Goal: Find specific page/section: Find specific page/section

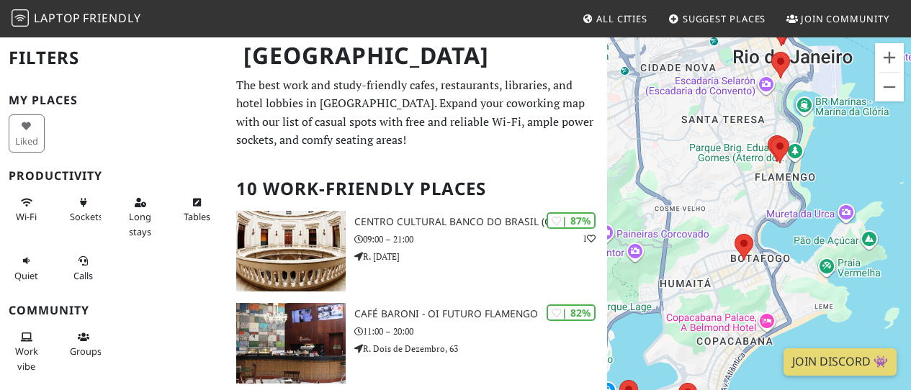
click at [792, 336] on div "To navigate, press the arrow keys." at bounding box center [759, 231] width 304 height 390
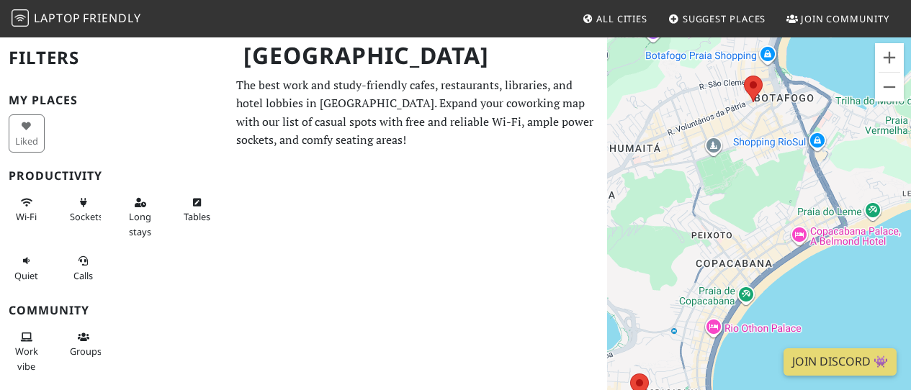
drag, startPoint x: 888, startPoint y: 284, endPoint x: 909, endPoint y: 200, distance: 86.1
click at [909, 200] on div "To navigate, press the arrow keys." at bounding box center [759, 231] width 304 height 390
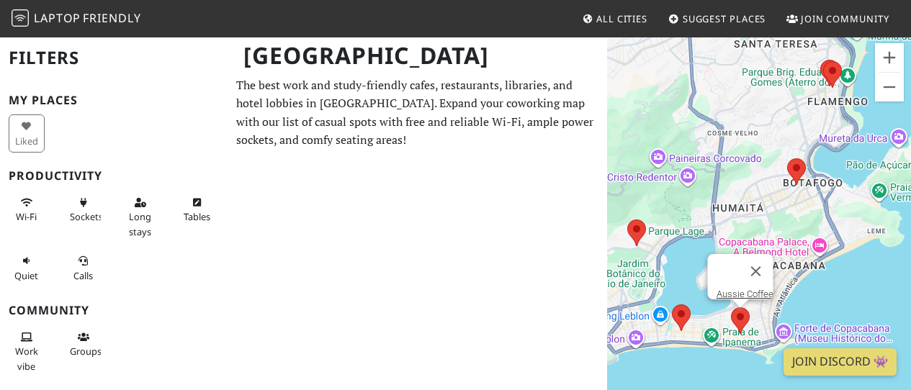
click at [731, 308] on area at bounding box center [731, 308] width 0 height 0
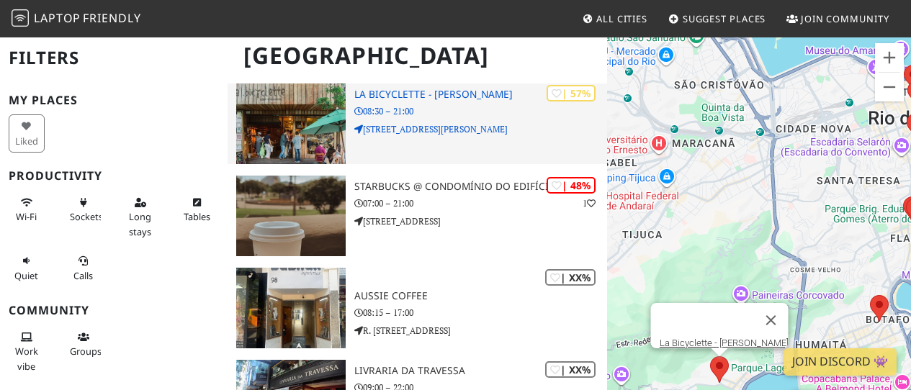
scroll to position [1464, 0]
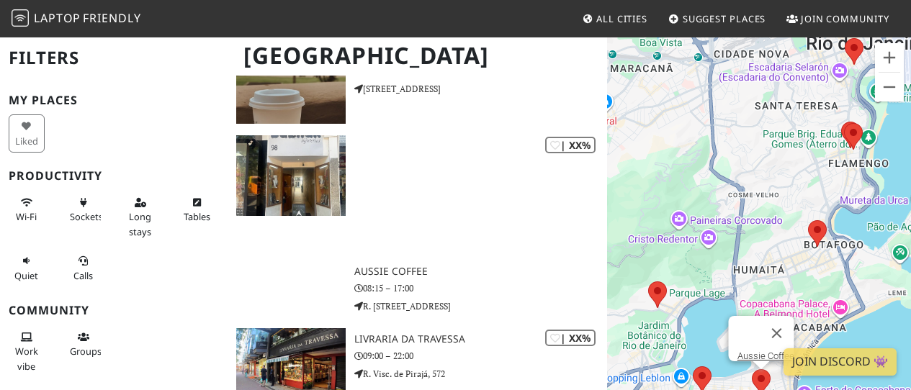
drag, startPoint x: 760, startPoint y: 338, endPoint x: 612, endPoint y: 140, distance: 247.6
click at [612, 140] on div "To navigate, press the arrow keys. Aussie Coffee" at bounding box center [759, 231] width 304 height 390
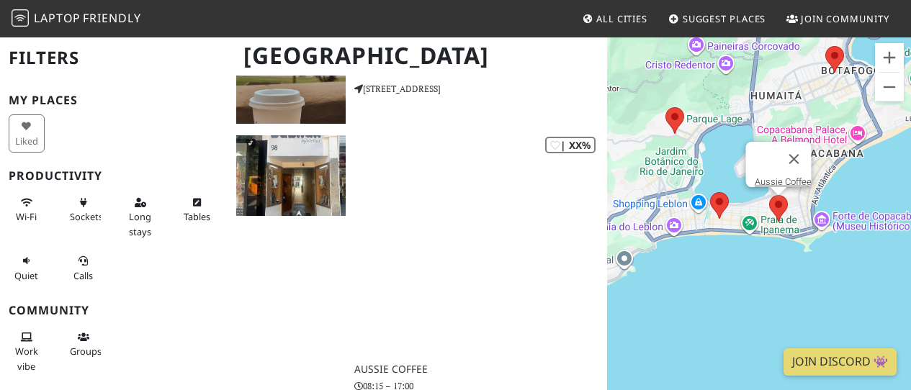
drag, startPoint x: 660, startPoint y: 321, endPoint x: 789, endPoint y: 243, distance: 150.9
click at [791, 243] on div "To navigate, press the arrow keys. Aussie Coffee" at bounding box center [759, 231] width 304 height 390
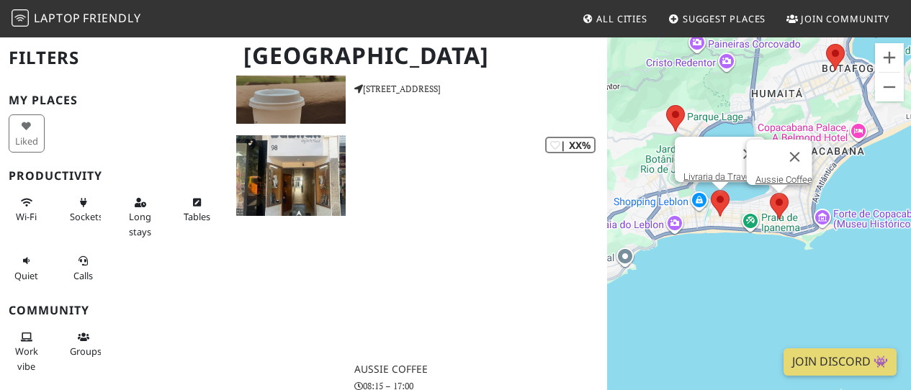
click at [711, 190] on area at bounding box center [711, 190] width 0 height 0
click at [727, 171] on link "Livraria da Travessa" at bounding box center [724, 176] width 82 height 11
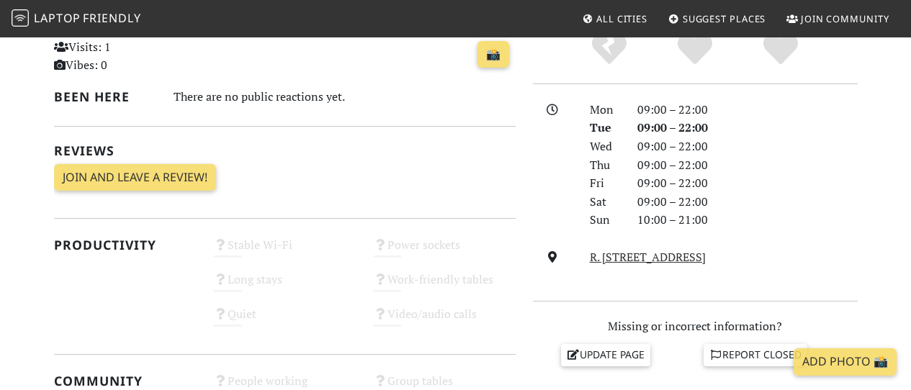
scroll to position [439, 0]
